Goal: Navigation & Orientation: Find specific page/section

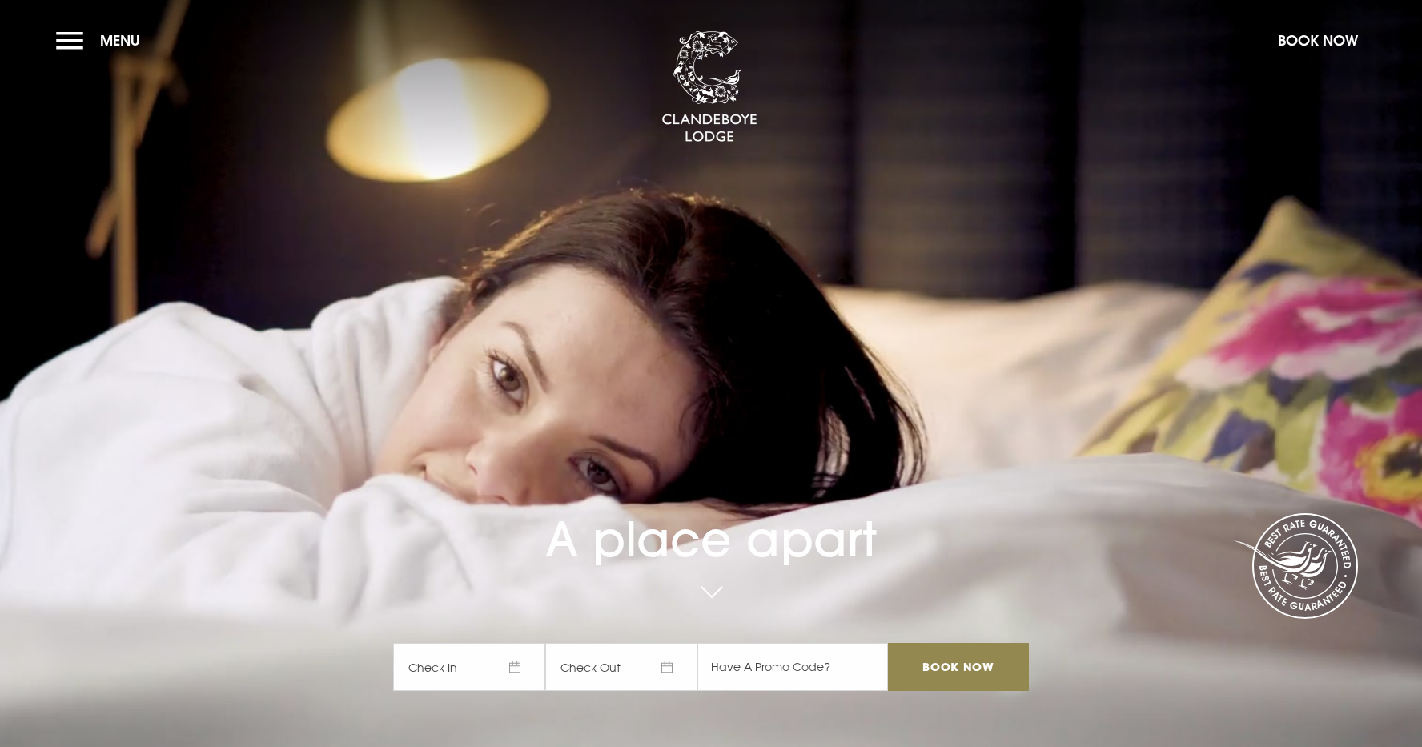
drag, startPoint x: 653, startPoint y: 483, endPoint x: 715, endPoint y: 363, distance: 135.4
click at [715, 362] on div "A place apart Check In Check Out Mon Tue Wed Thur Fri Sat Sun Mon Tue Wed Thur …" at bounding box center [711, 518] width 655 height 378
click at [66, 39] on button "Menu" at bounding box center [102, 40] width 92 height 34
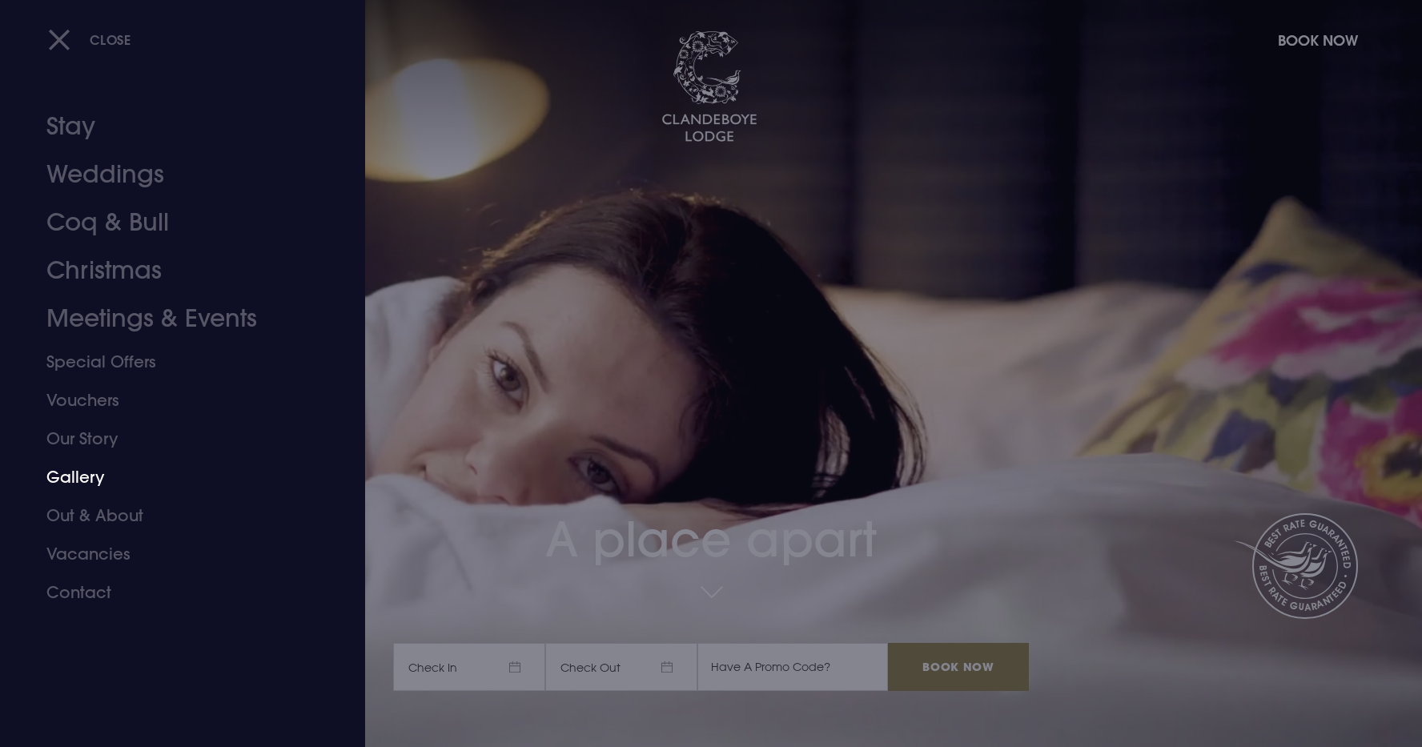
click at [85, 469] on link "Gallery" at bounding box center [172, 477] width 253 height 38
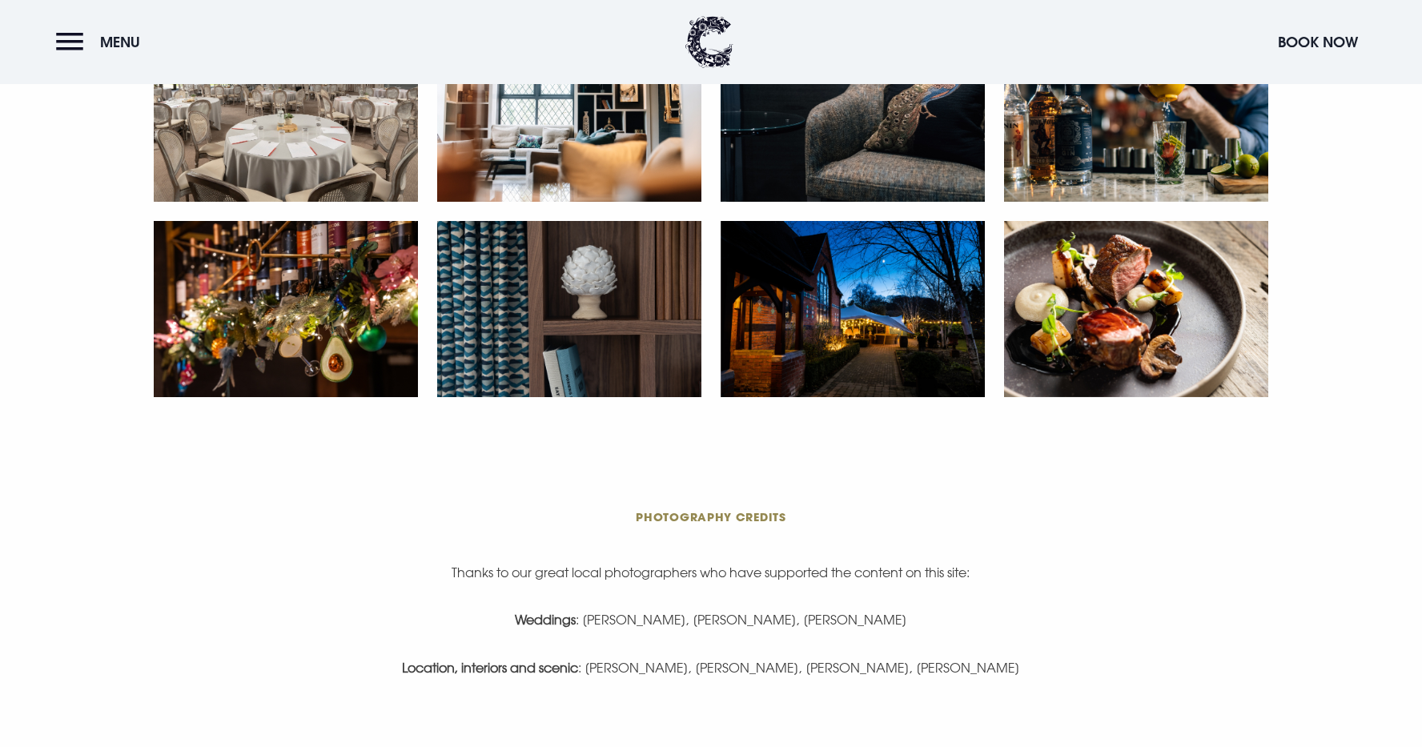
scroll to position [3123, 0]
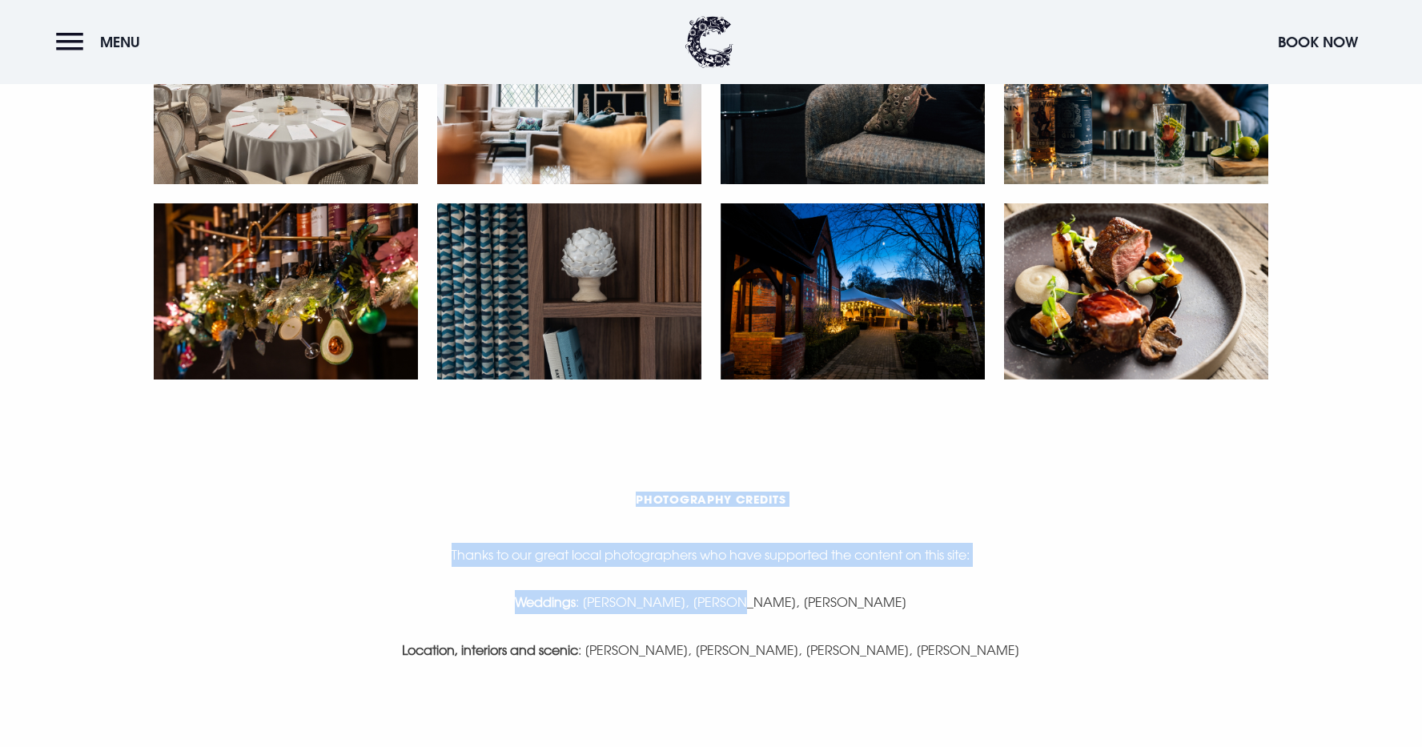
drag, startPoint x: 746, startPoint y: 485, endPoint x: 734, endPoint y: 594, distance: 110.3
click at [735, 594] on section "Photography Credits Thanks to our great local photographers who have supported …" at bounding box center [711, 592] width 1422 height 387
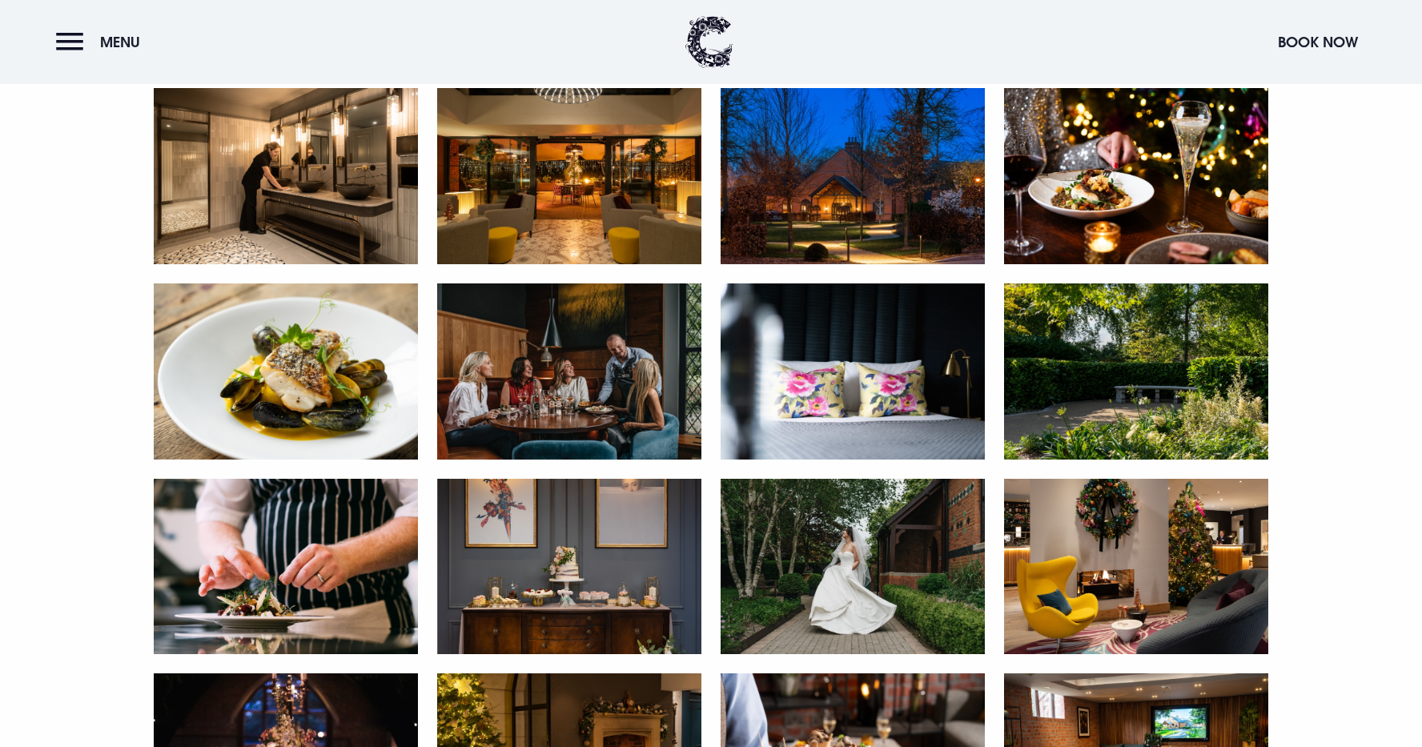
scroll to position [2333, 0]
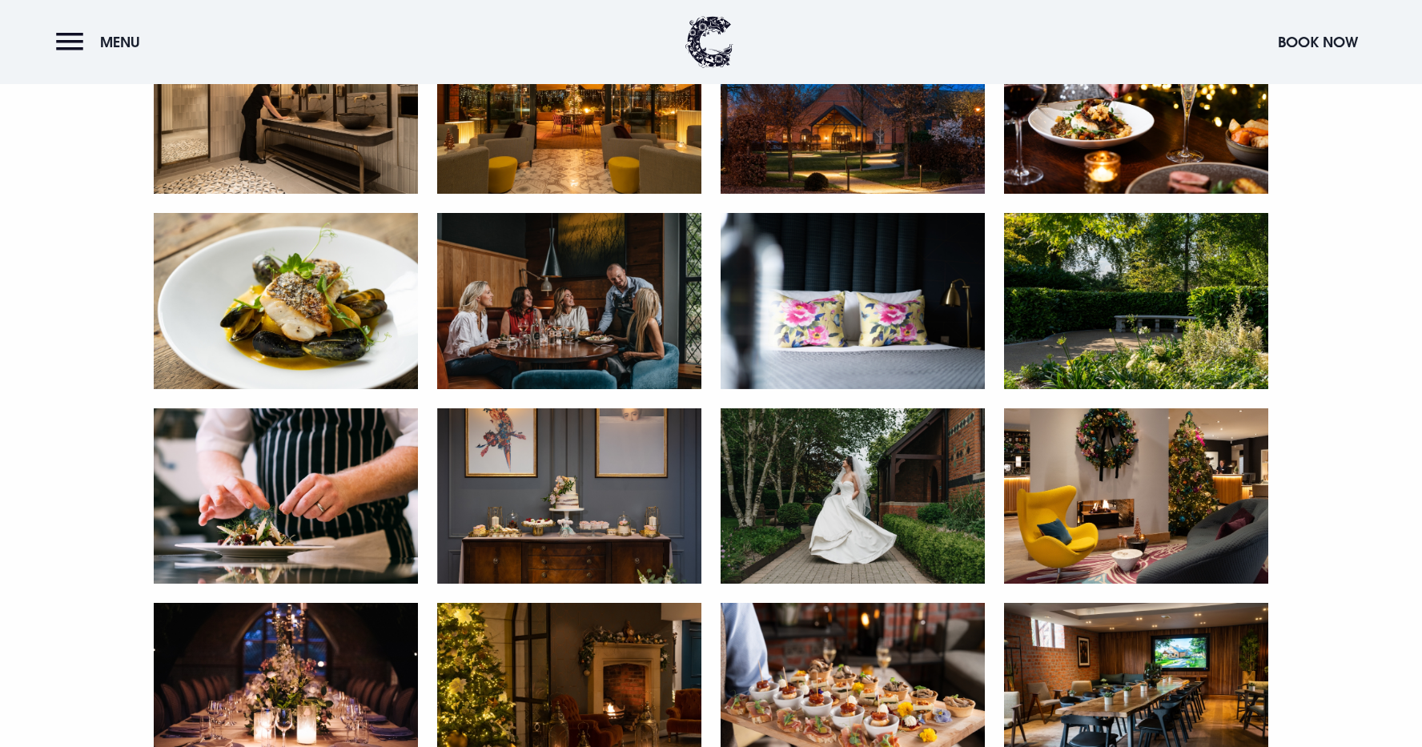
click at [833, 489] on img at bounding box center [853, 496] width 264 height 176
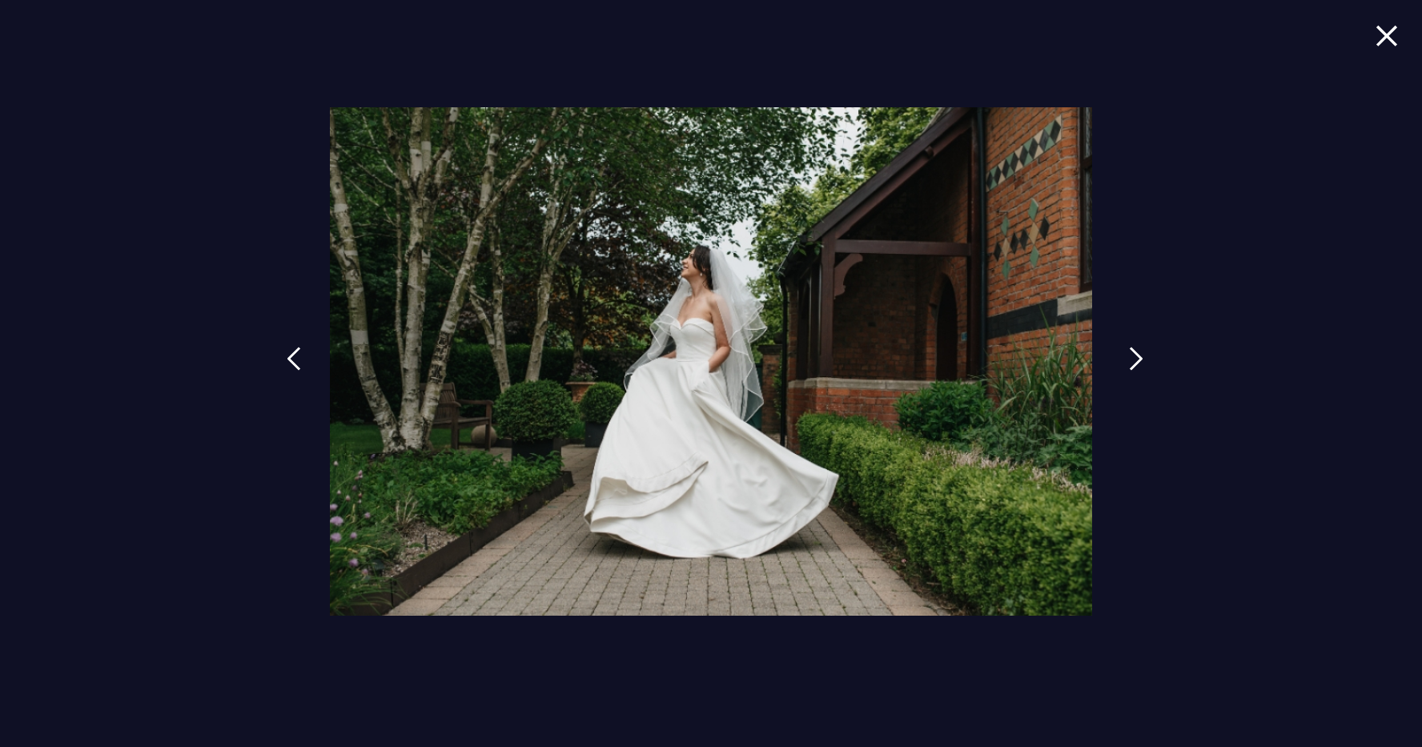
click at [1131, 360] on img at bounding box center [1136, 359] width 14 height 24
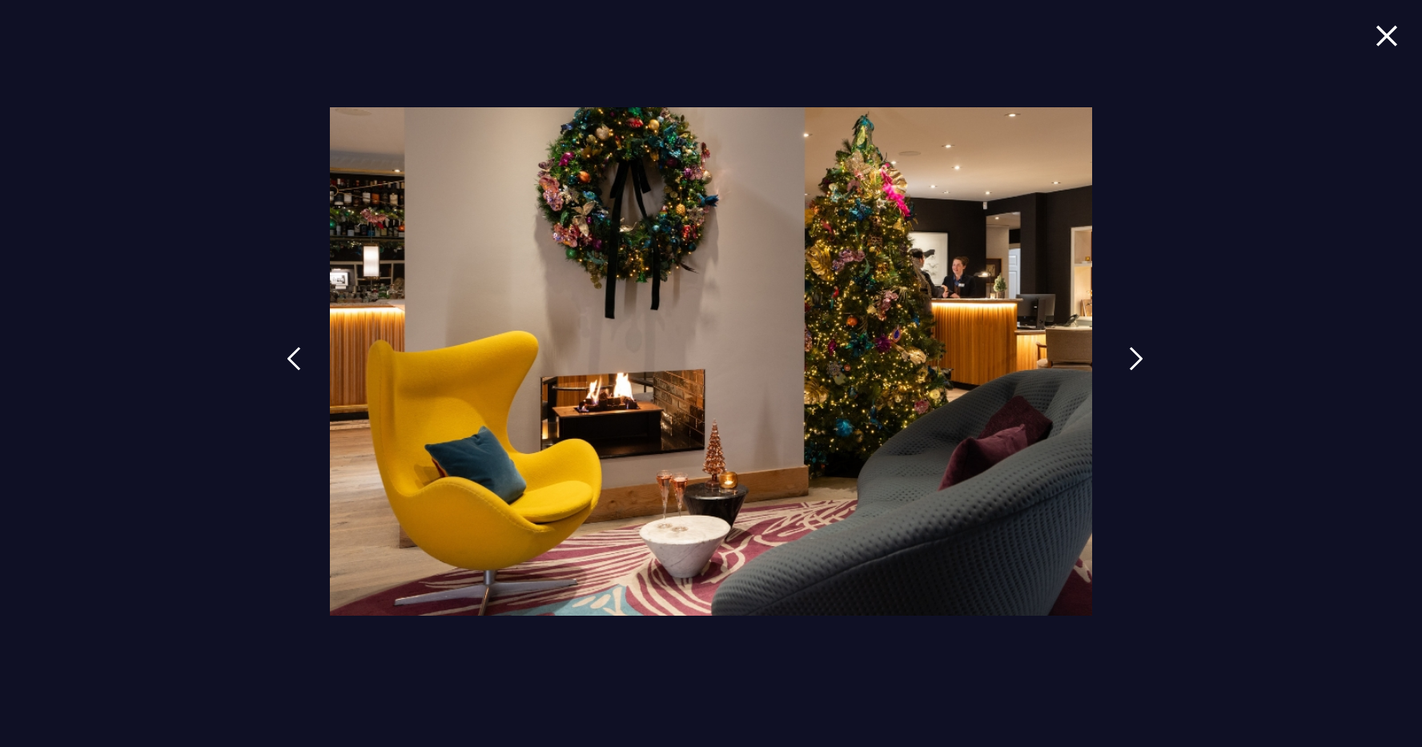
click at [1131, 360] on img at bounding box center [1136, 359] width 14 height 24
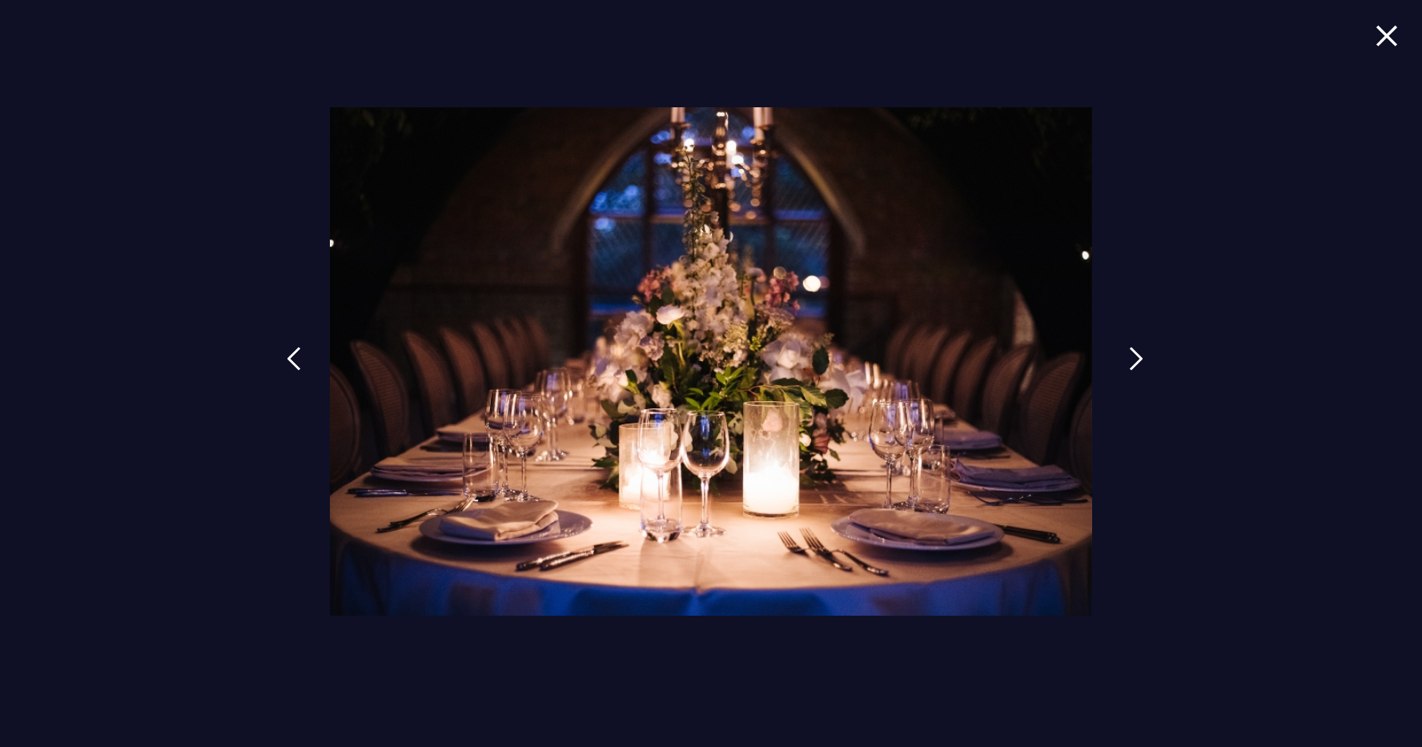
click at [1131, 360] on img at bounding box center [1136, 359] width 14 height 24
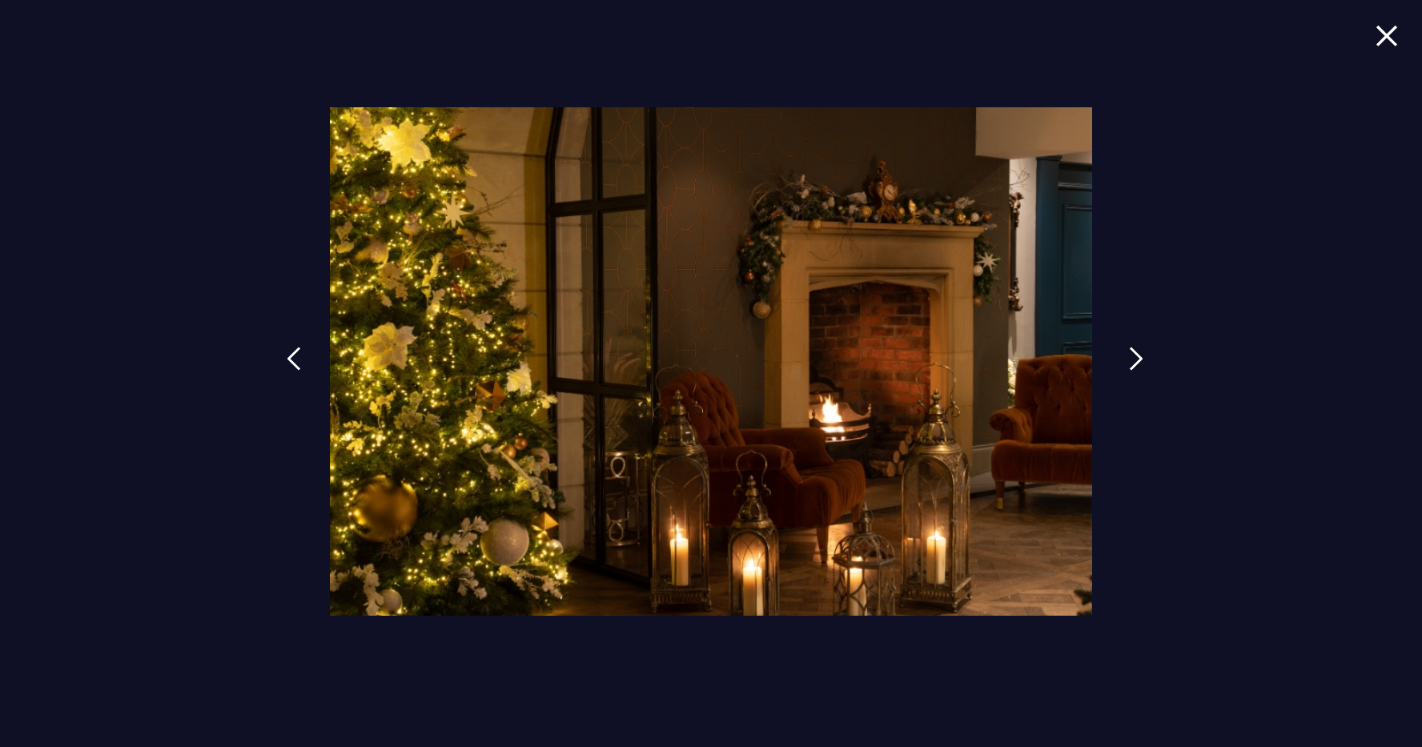
click at [1131, 360] on img at bounding box center [1136, 359] width 14 height 24
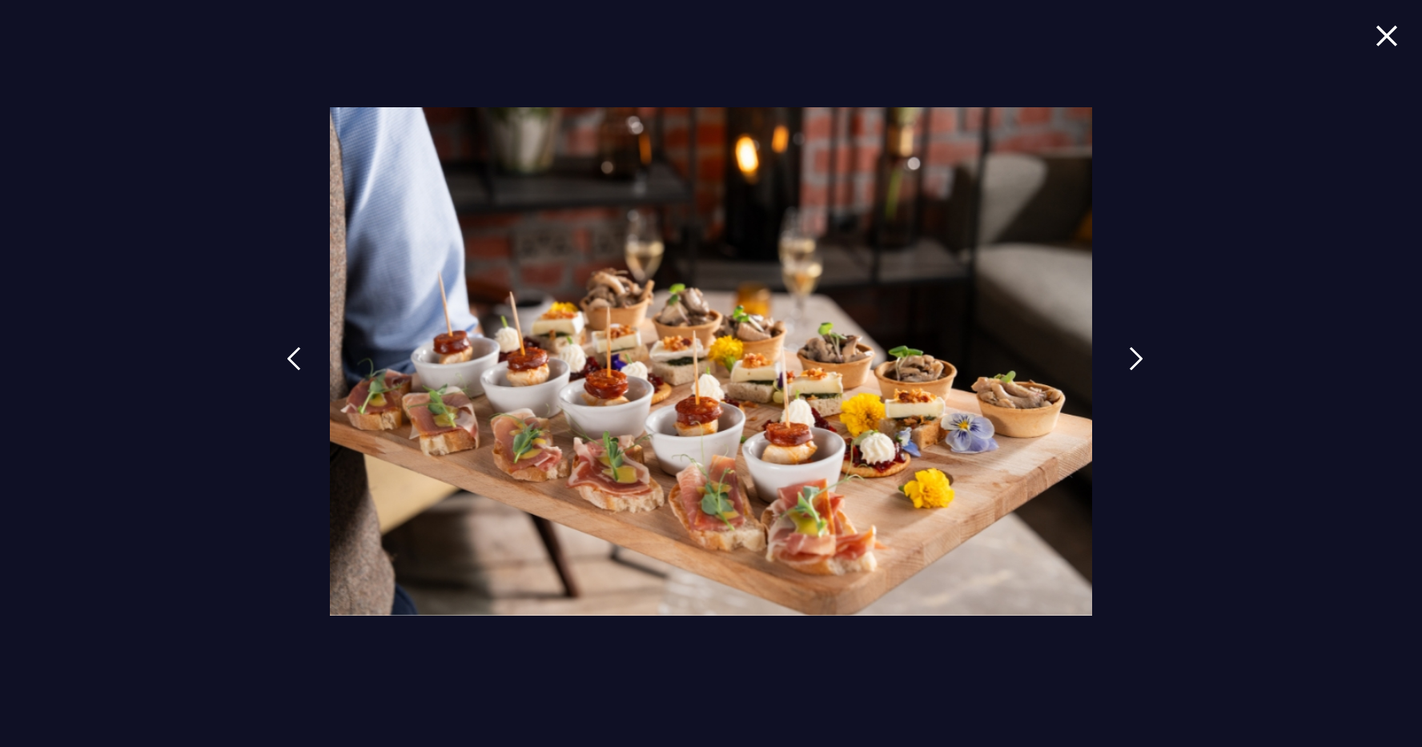
click at [1131, 360] on img at bounding box center [1136, 359] width 14 height 24
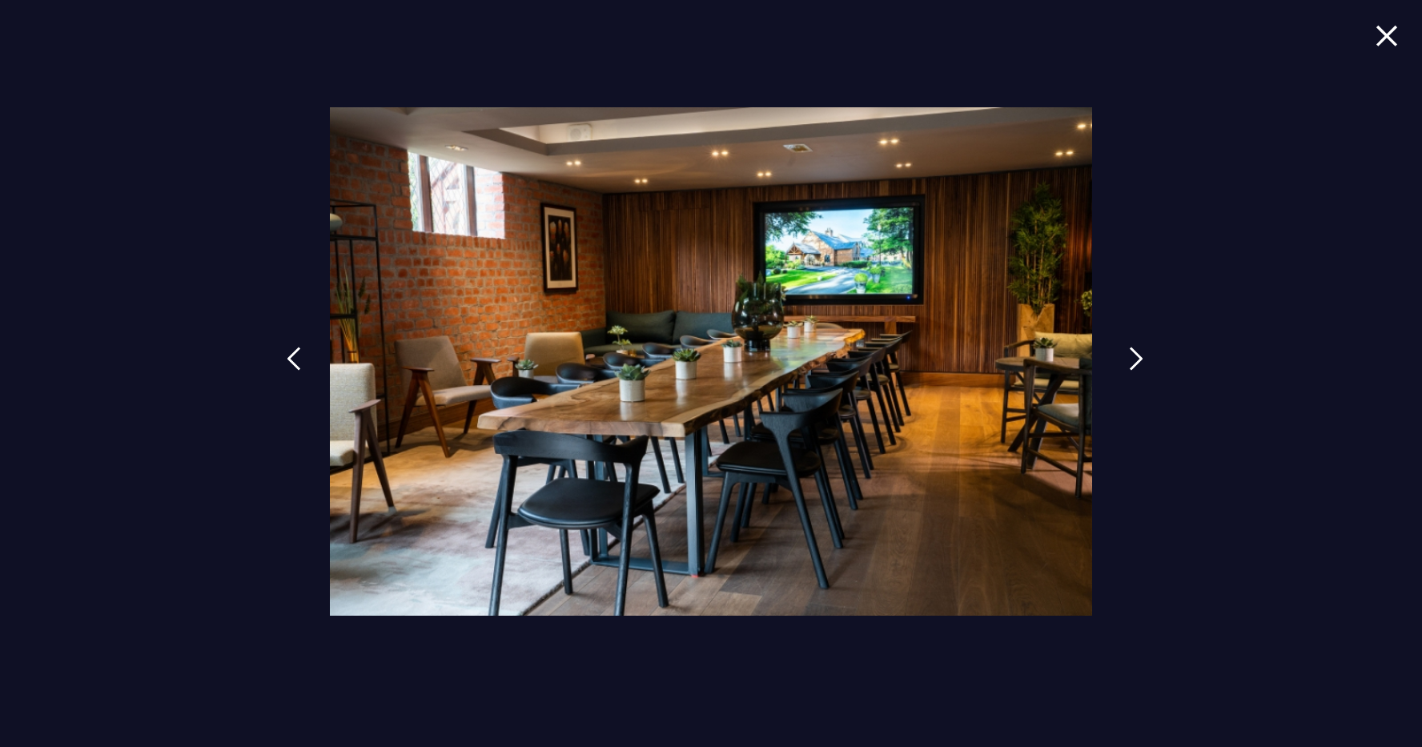
click at [1131, 360] on img at bounding box center [1136, 359] width 14 height 24
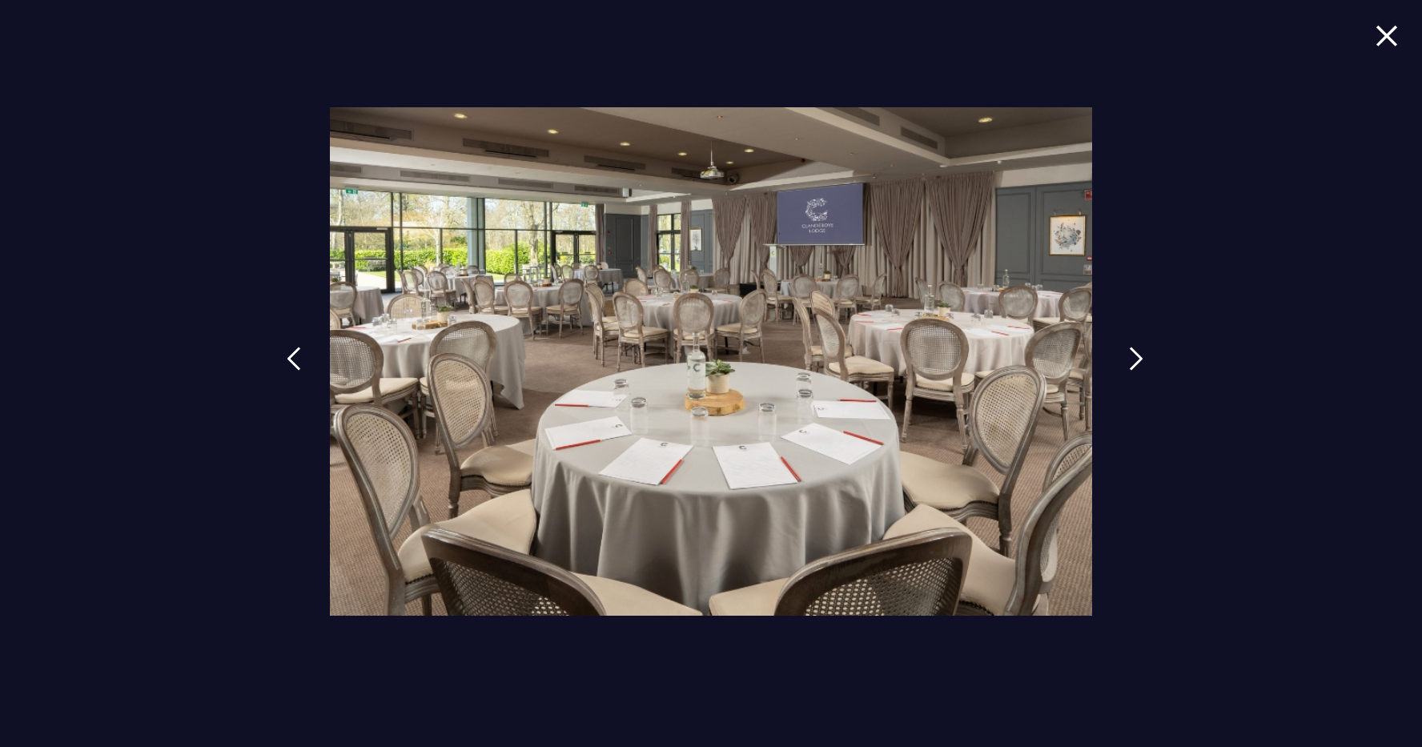
click at [1131, 360] on img at bounding box center [1136, 359] width 14 height 24
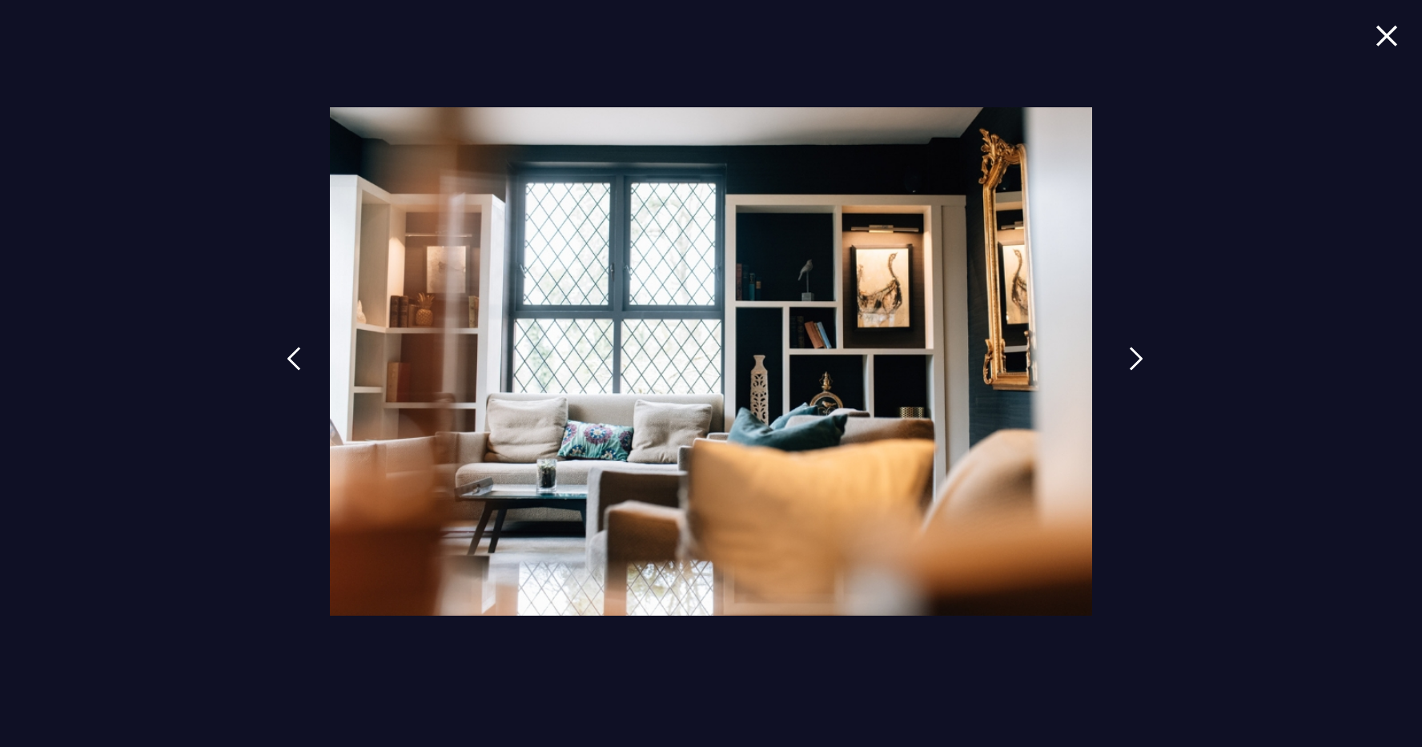
click at [1131, 360] on img at bounding box center [1136, 359] width 14 height 24
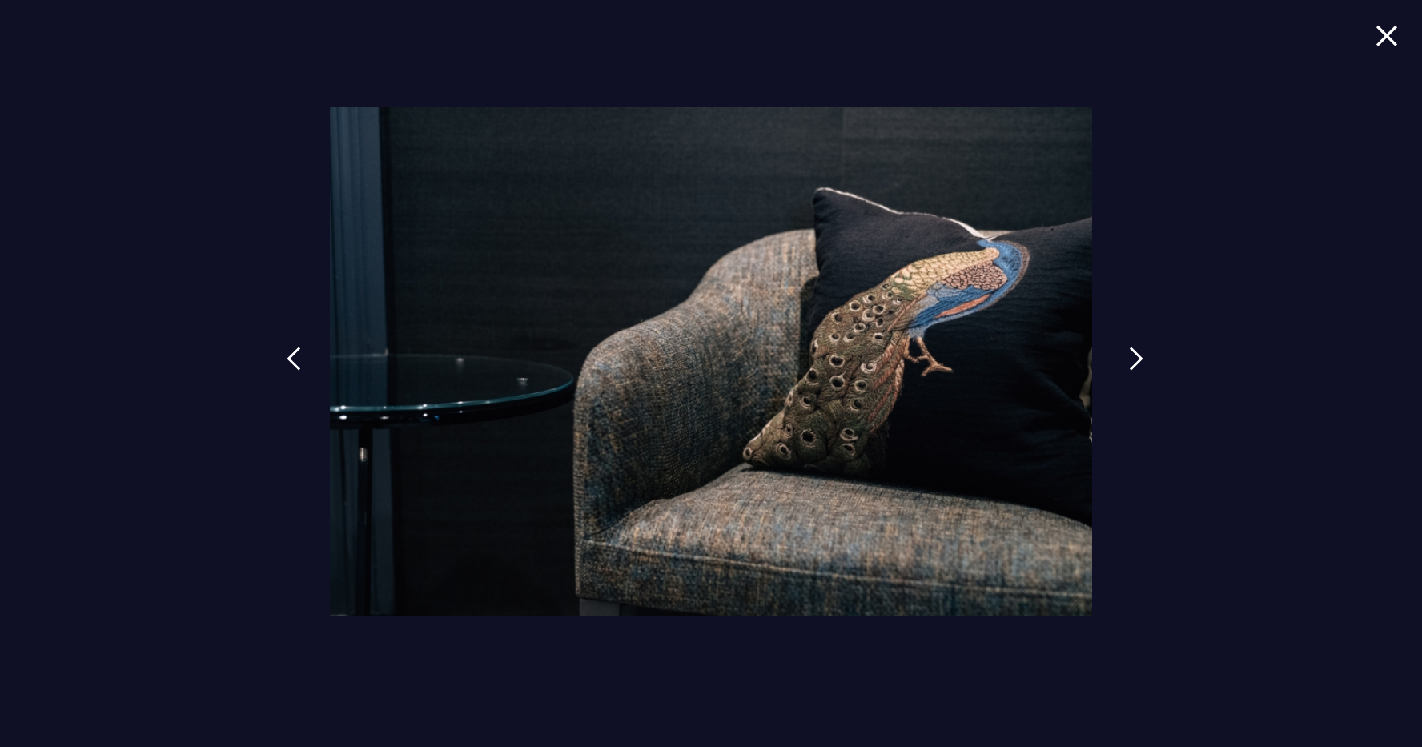
click at [1131, 360] on img at bounding box center [1136, 359] width 14 height 24
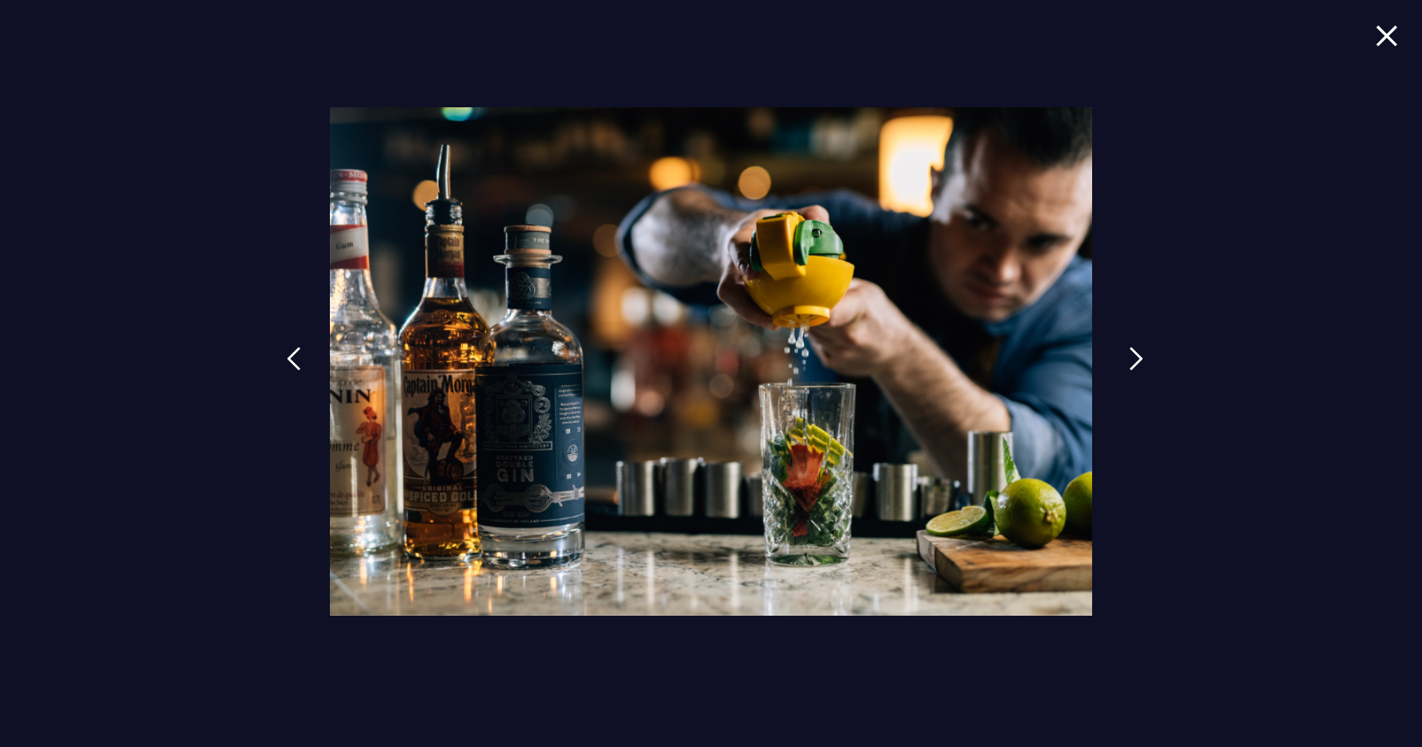
click at [1140, 354] on img at bounding box center [1136, 359] width 14 height 24
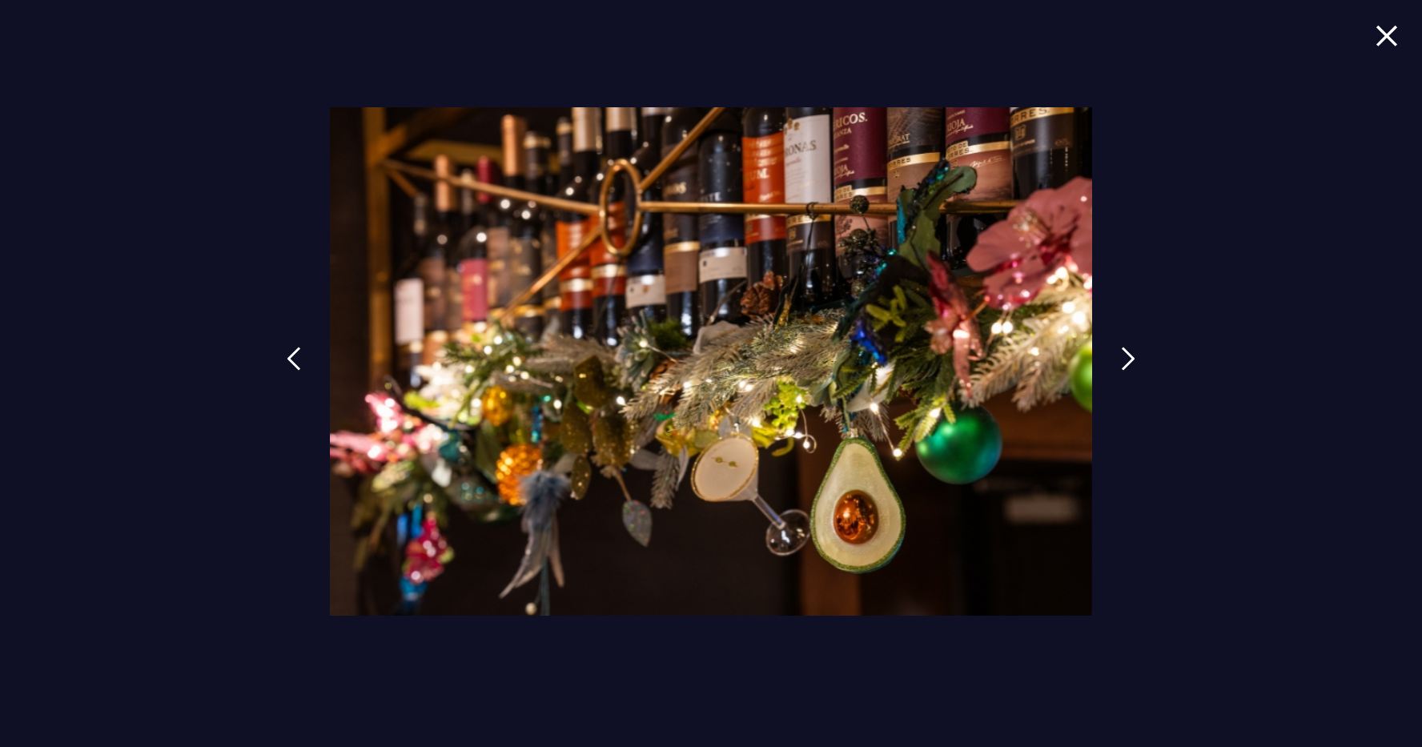
click at [1381, 40] on img at bounding box center [1387, 36] width 22 height 22
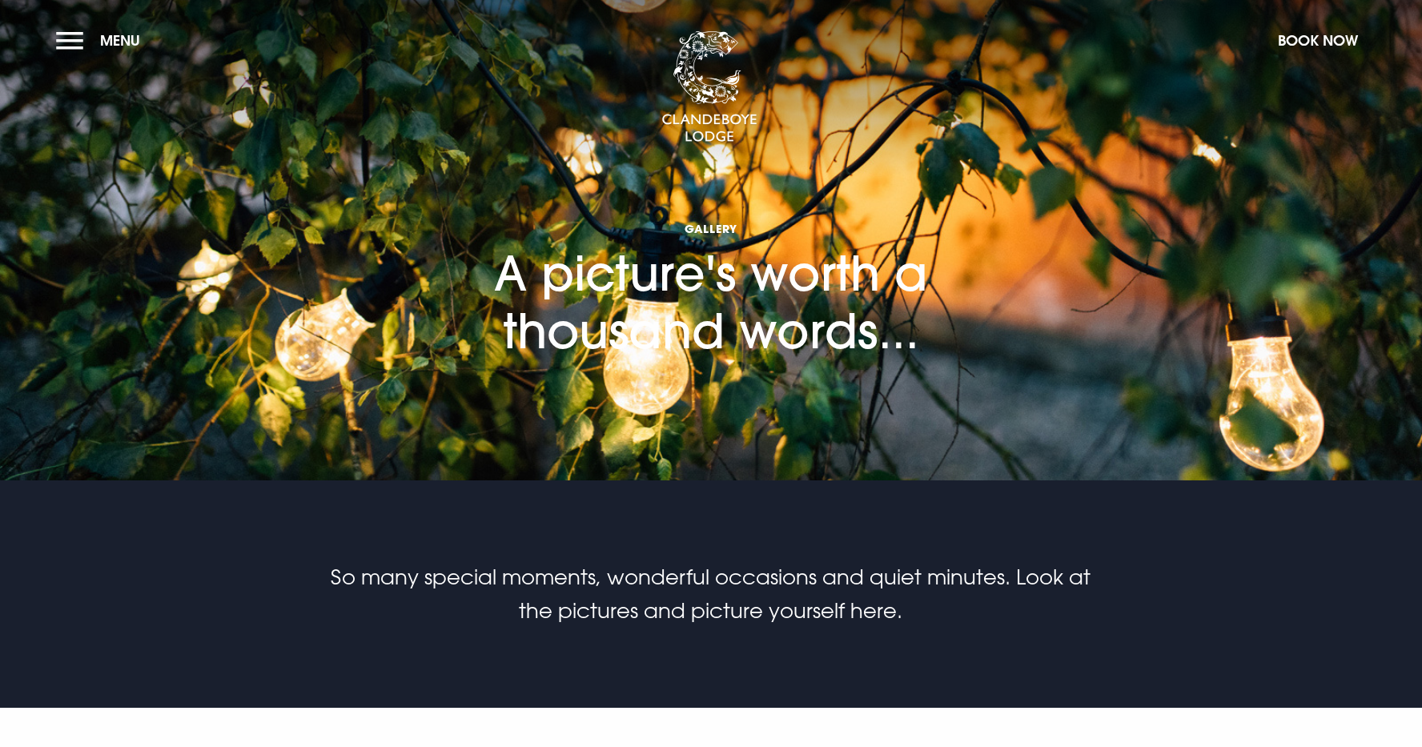
scroll to position [0, 0]
